Goal: Task Accomplishment & Management: Manage account settings

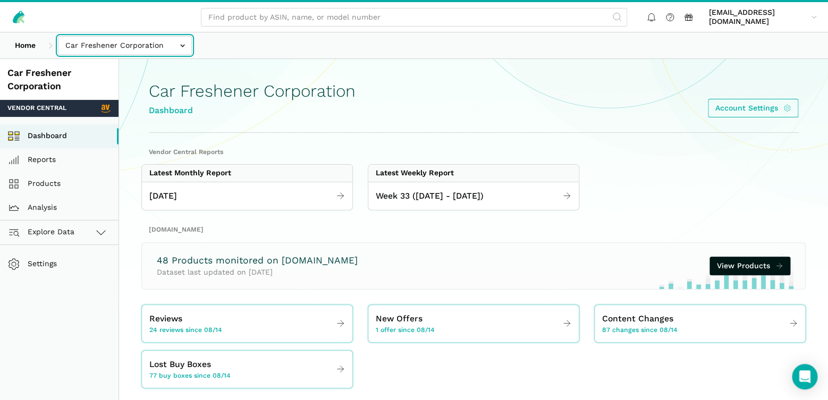
click at [181, 46] on input "text" at bounding box center [125, 45] width 134 height 19
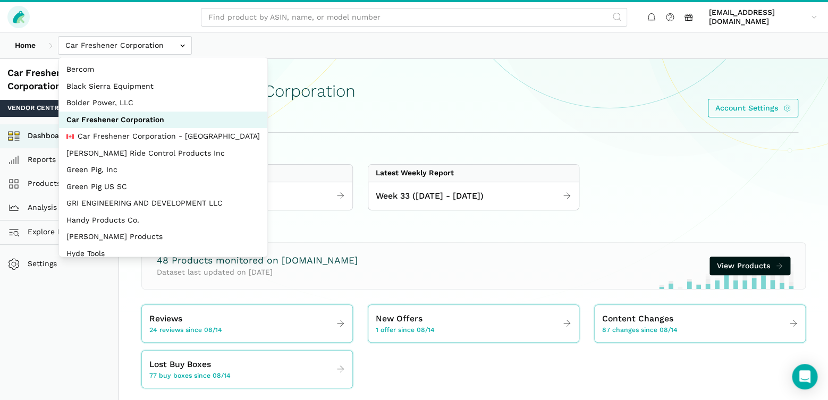
click at [18, 17] on icon at bounding box center [19, 17] width 12 height 12
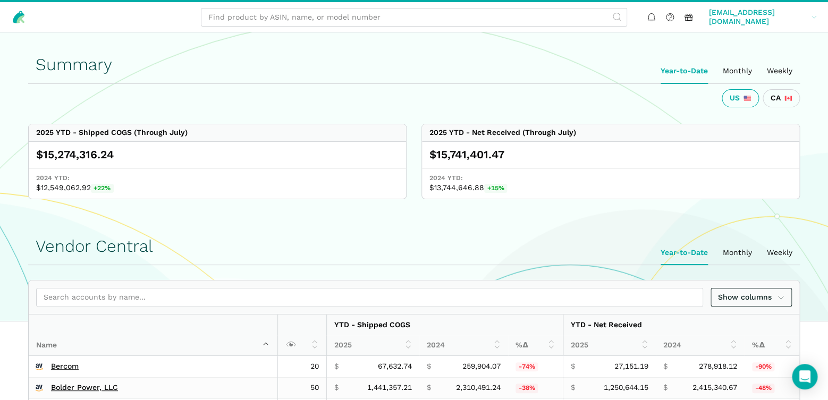
click at [813, 16] on icon at bounding box center [814, 16] width 6 height 7
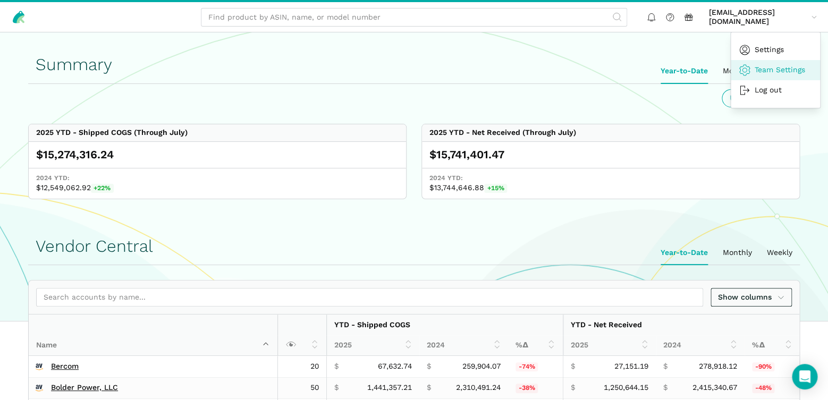
click at [777, 68] on link "Team Settings" at bounding box center [774, 70] width 89 height 20
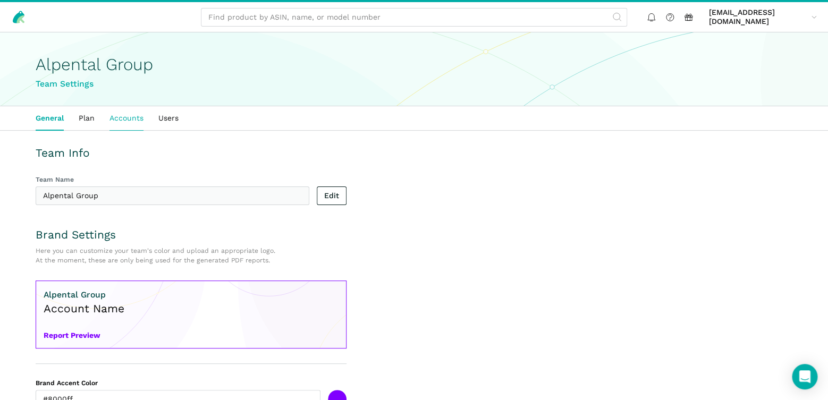
click at [123, 117] on link "Accounts" at bounding box center [126, 118] width 49 height 24
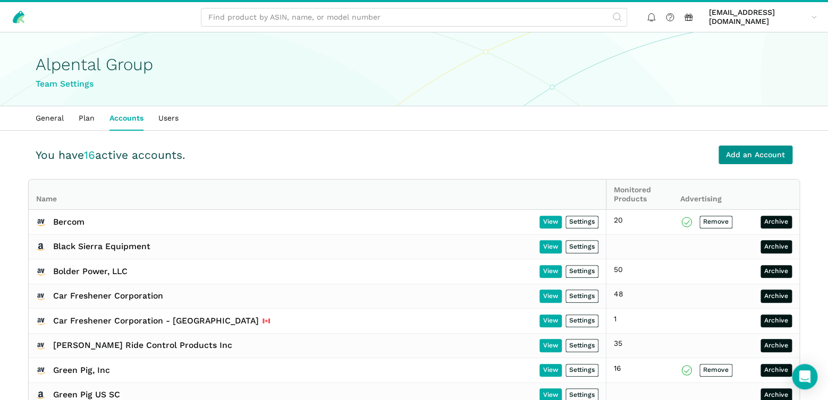
click at [751, 155] on link "Add an Account" at bounding box center [755, 155] width 74 height 19
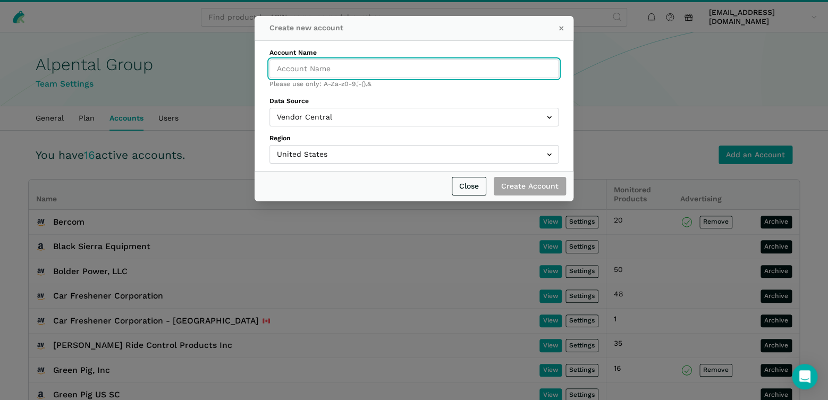
click at [331, 69] on input "Account Name" at bounding box center [413, 69] width 289 height 19
type input "b"
type input "BendPak"
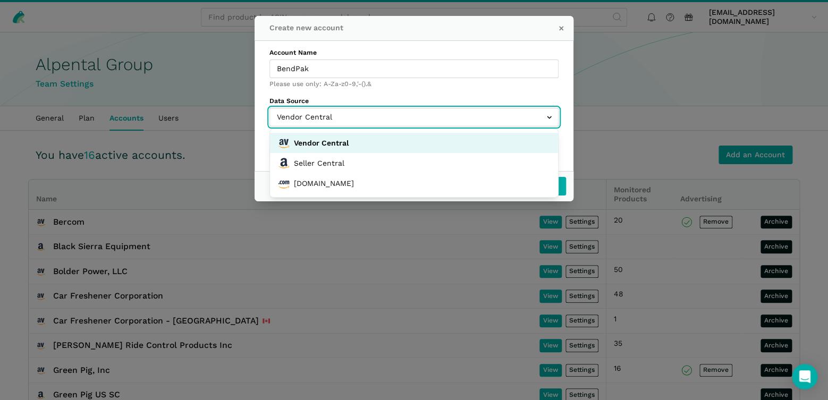
click at [342, 121] on input "text" at bounding box center [413, 117] width 289 height 19
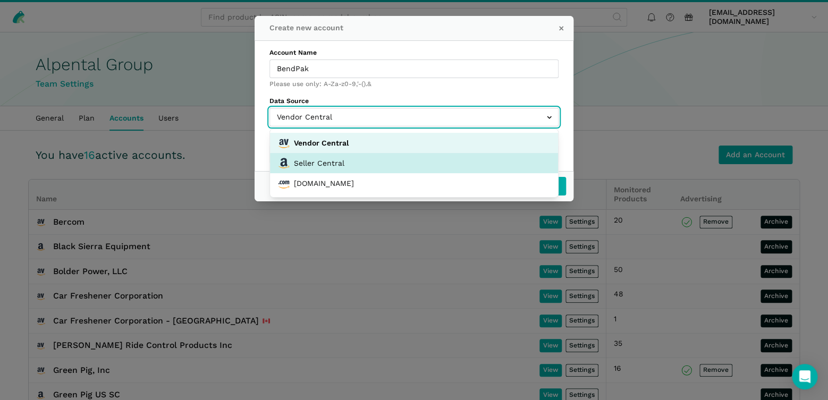
select select "amazon_seller"
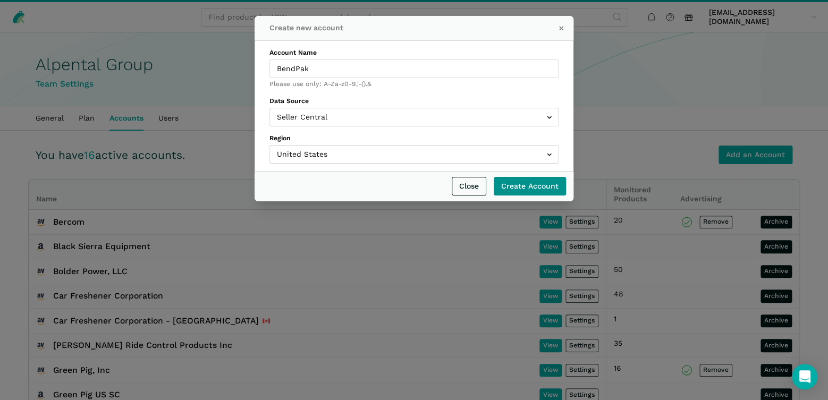
click at [520, 188] on input "Create Account" at bounding box center [530, 186] width 72 height 19
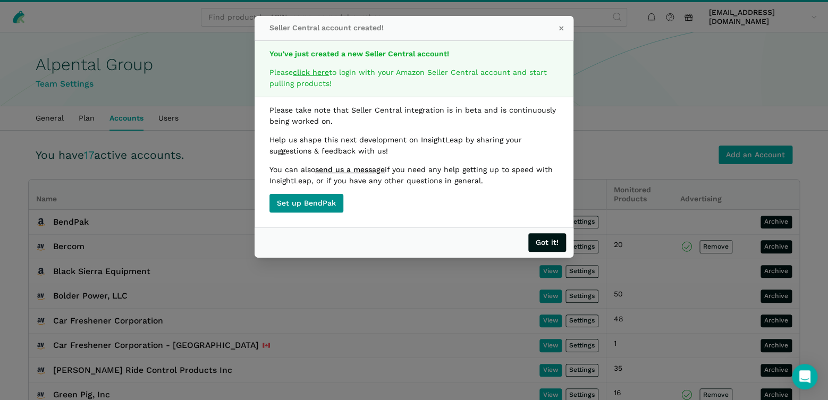
click at [307, 202] on link "Set up BendPak" at bounding box center [306, 203] width 74 height 19
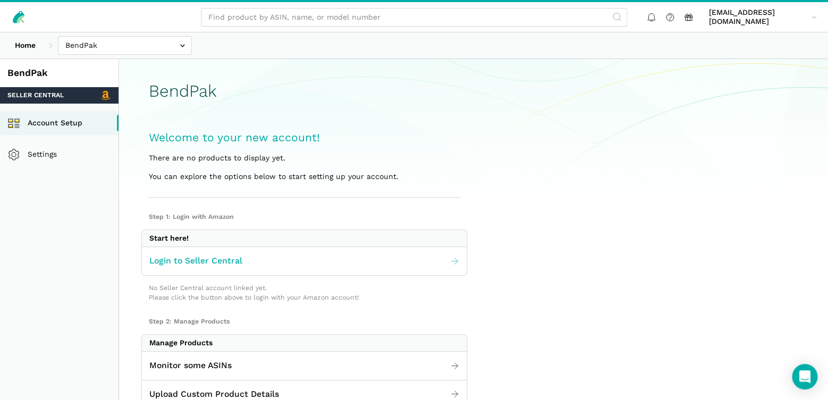
click at [450, 259] on icon at bounding box center [455, 262] width 10 height 10
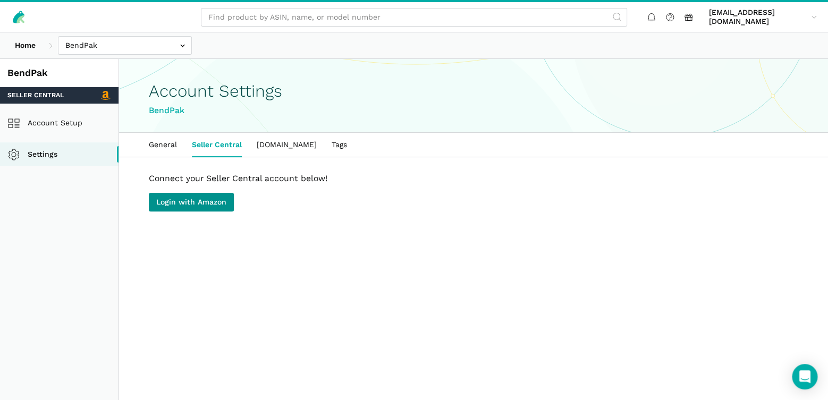
click at [189, 201] on link "Login with Amazon" at bounding box center [191, 202] width 85 height 19
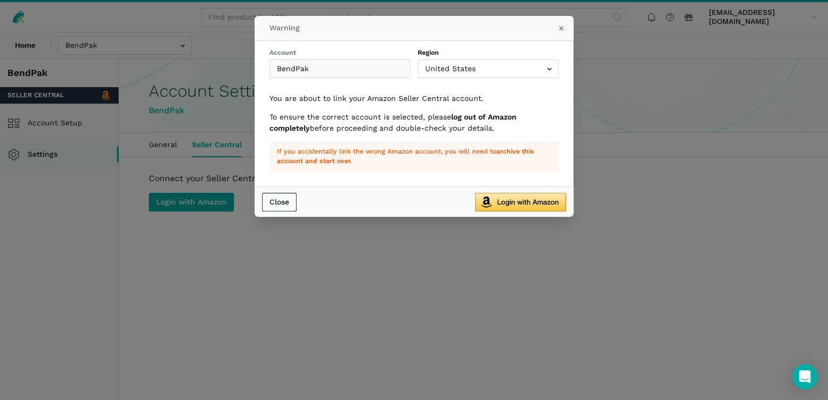
click at [518, 202] on img "submit" at bounding box center [520, 202] width 91 height 19
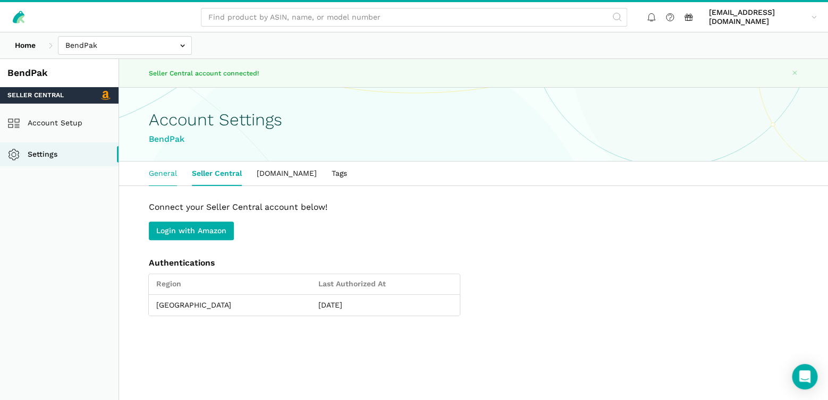
click at [166, 174] on link "General" at bounding box center [162, 174] width 43 height 24
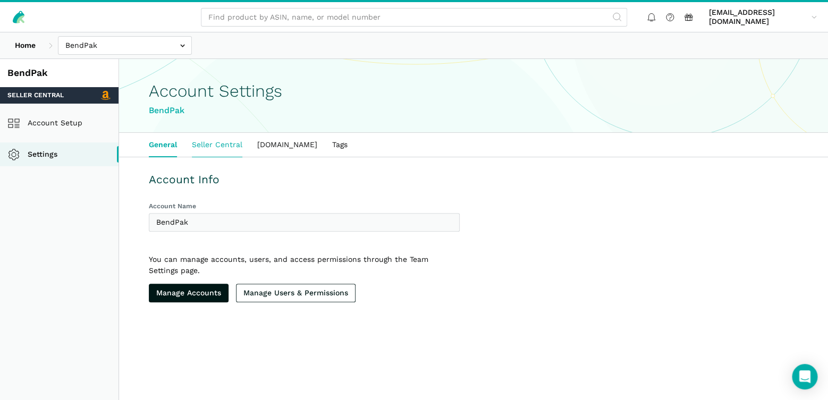
click at [217, 146] on link "Seller Central" at bounding box center [216, 145] width 65 height 24
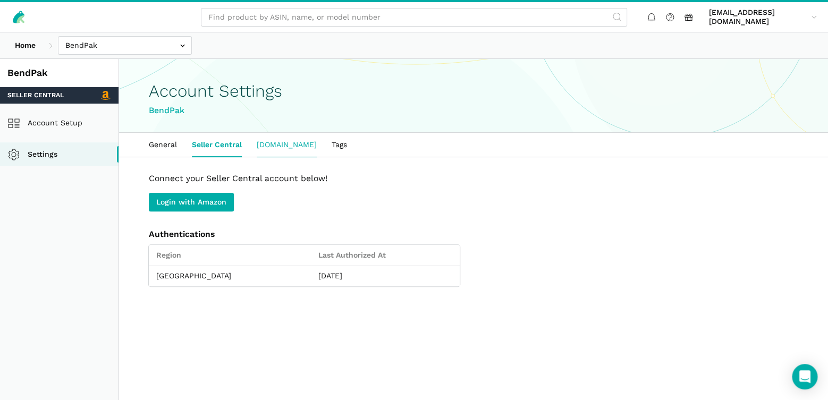
click at [288, 147] on link "[DOMAIN_NAME]" at bounding box center [286, 145] width 75 height 24
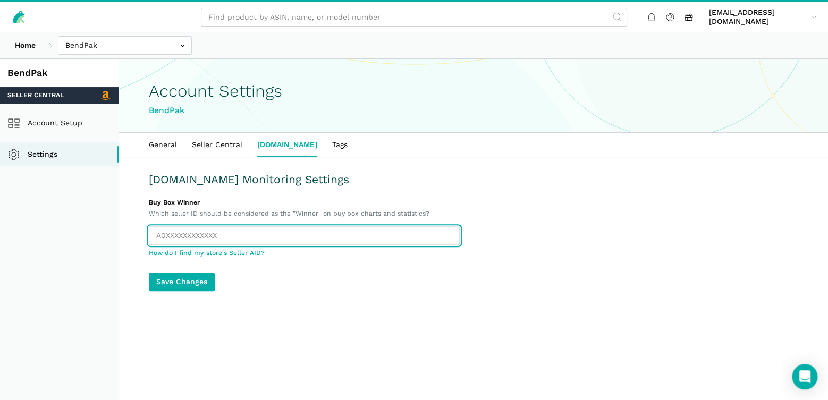
click at [230, 235] on input "text" at bounding box center [304, 235] width 311 height 19
paste input "AVJA550NNUTPX"
type input "AVJA550NNUTPX"
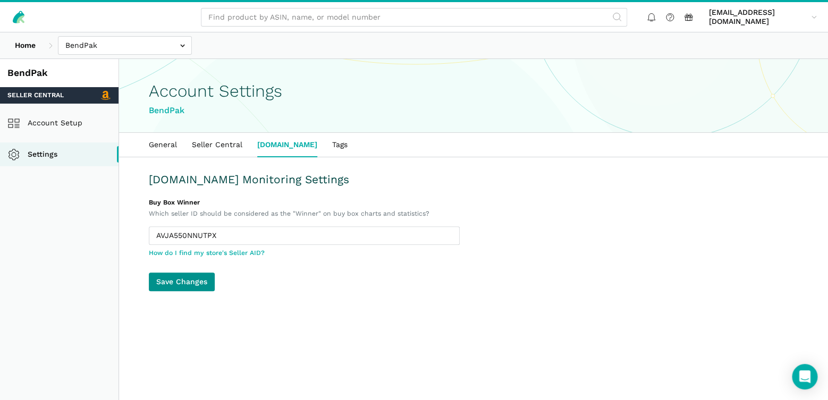
click at [174, 279] on button "Save Changes" at bounding box center [182, 282] width 66 height 19
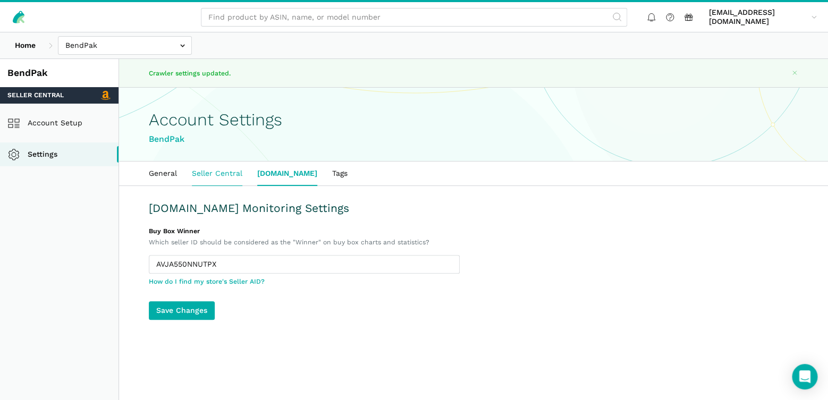
click at [227, 174] on link "Seller Central" at bounding box center [216, 174] width 65 height 24
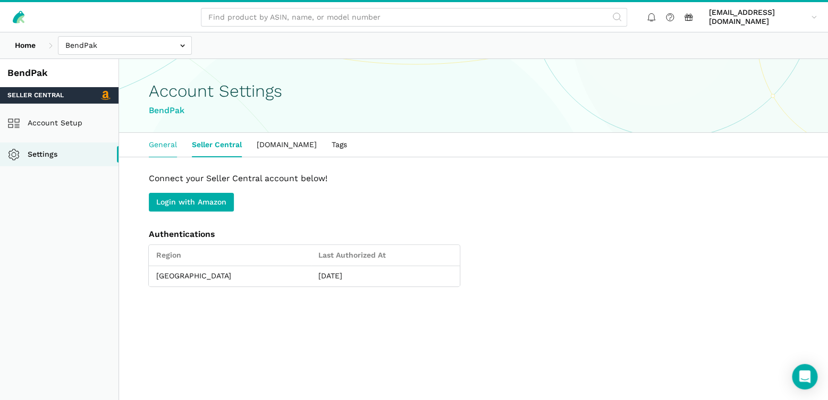
click at [165, 144] on link "General" at bounding box center [162, 145] width 43 height 24
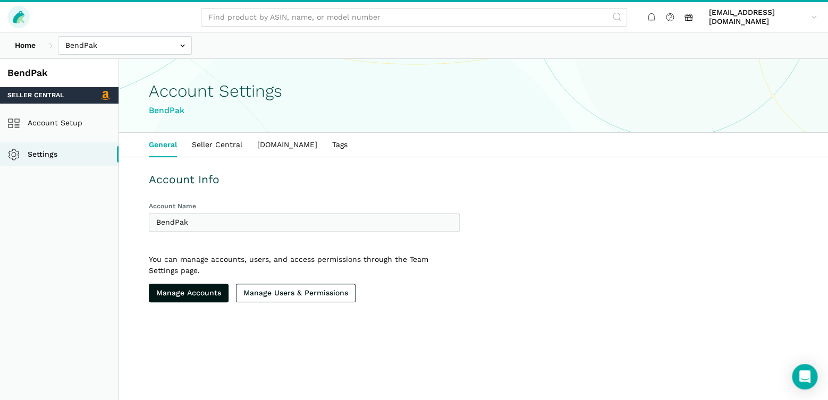
click at [20, 18] on icon at bounding box center [20, 19] width 8 height 8
